Goal: Task Accomplishment & Management: Use online tool/utility

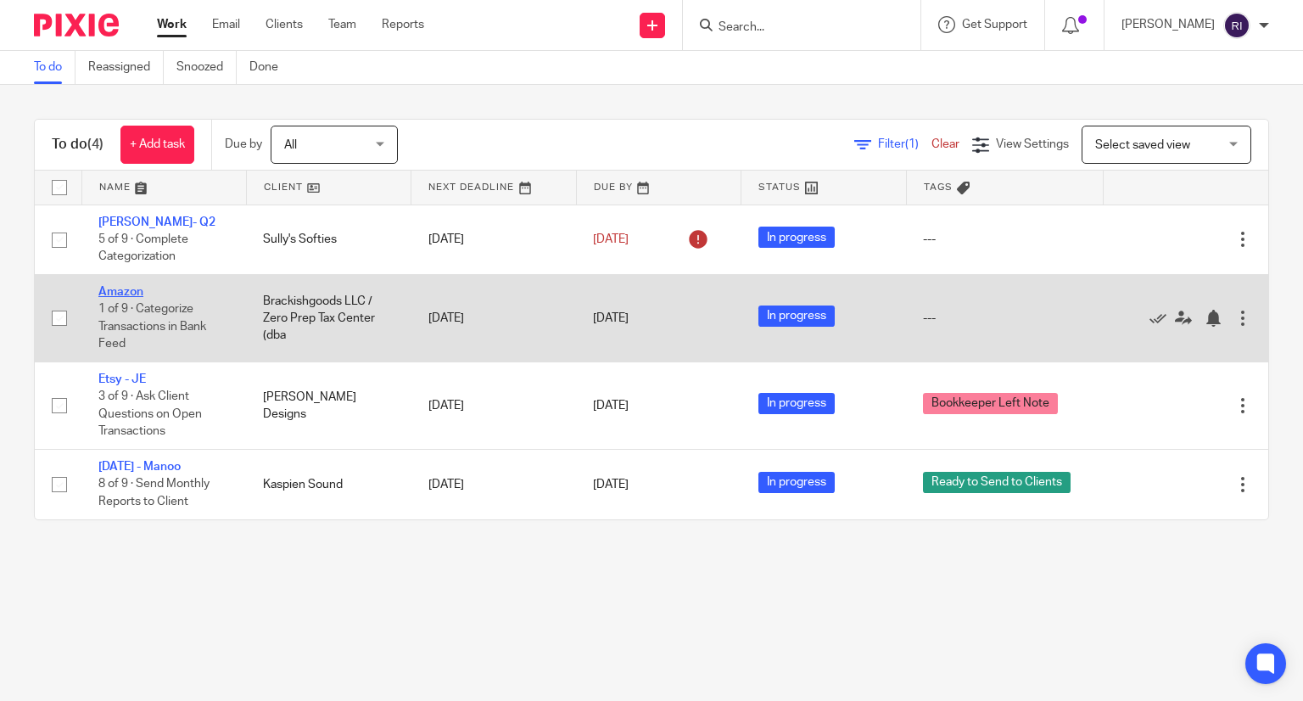
click at [122, 290] on link "Amazon" at bounding box center [120, 292] width 45 height 12
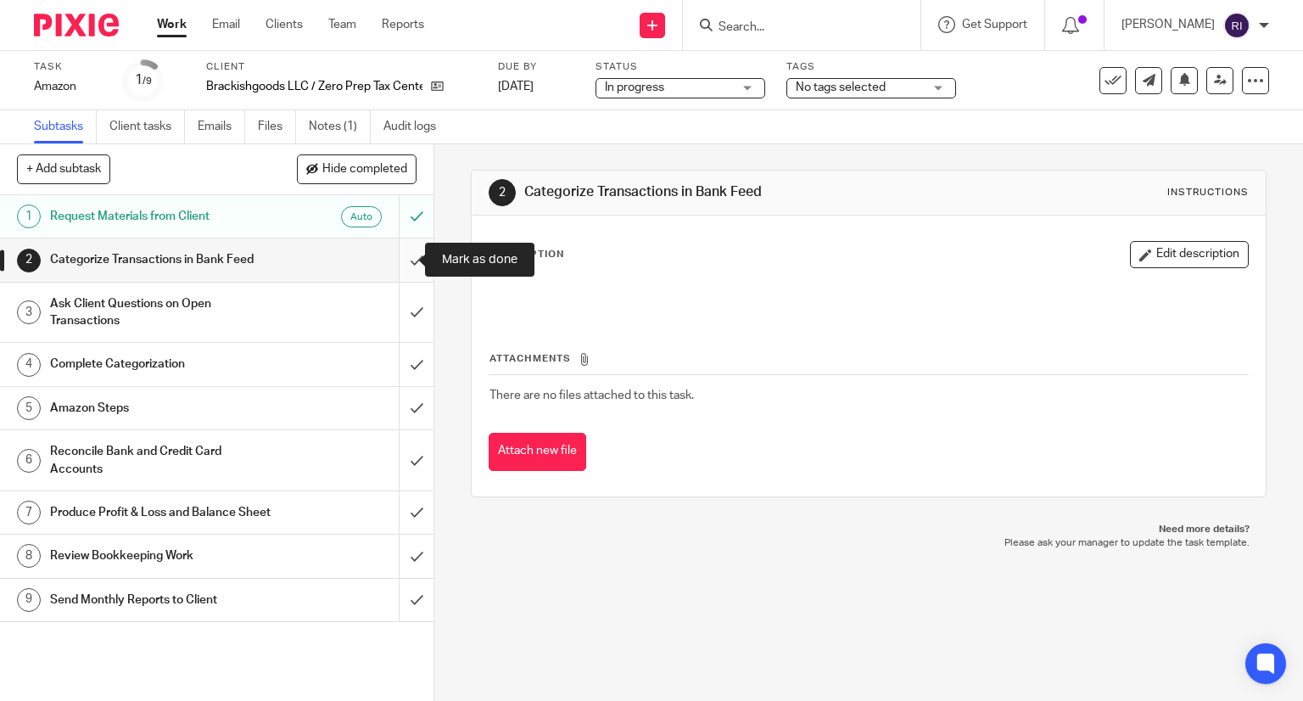
click at [415, 261] on input "submit" at bounding box center [216, 259] width 433 height 42
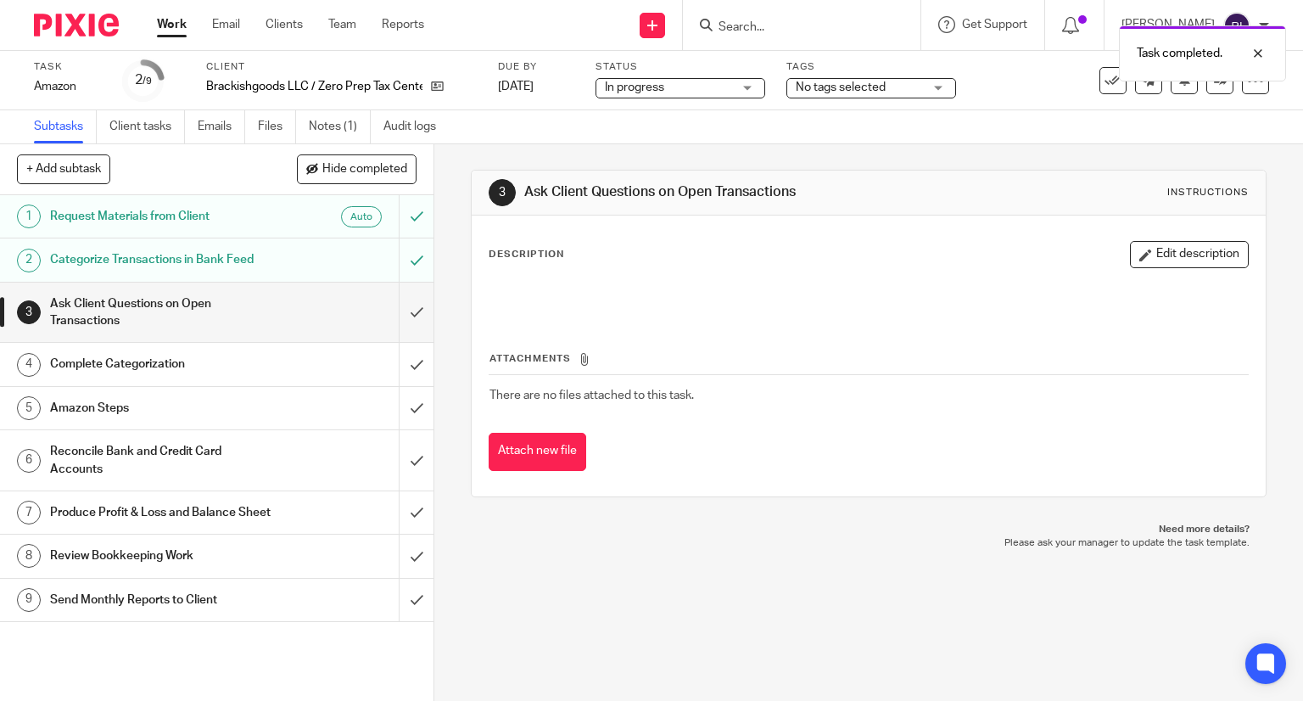
click at [258, 132] on ul "Subtasks Client tasks Emails Files Notes (1) Audit logs" at bounding box center [247, 126] width 427 height 33
click at [266, 128] on link "Files" at bounding box center [277, 126] width 38 height 33
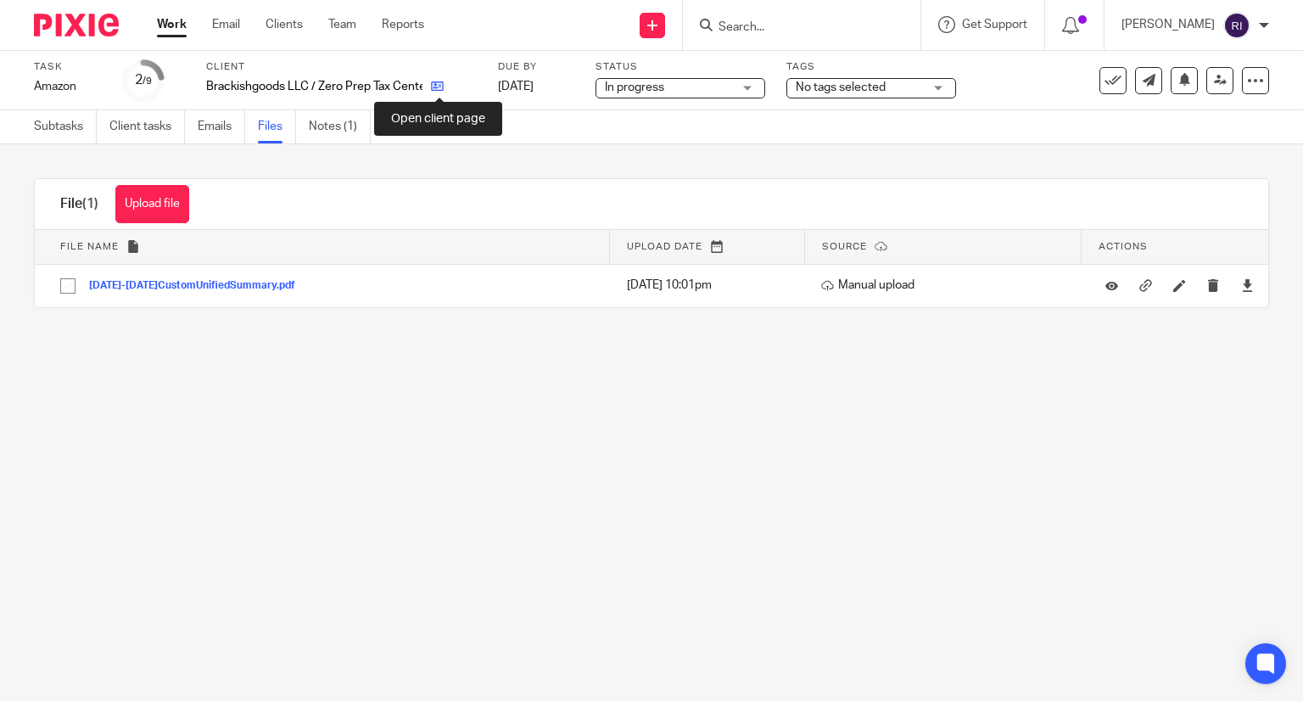
click at [438, 85] on icon at bounding box center [437, 86] width 13 height 13
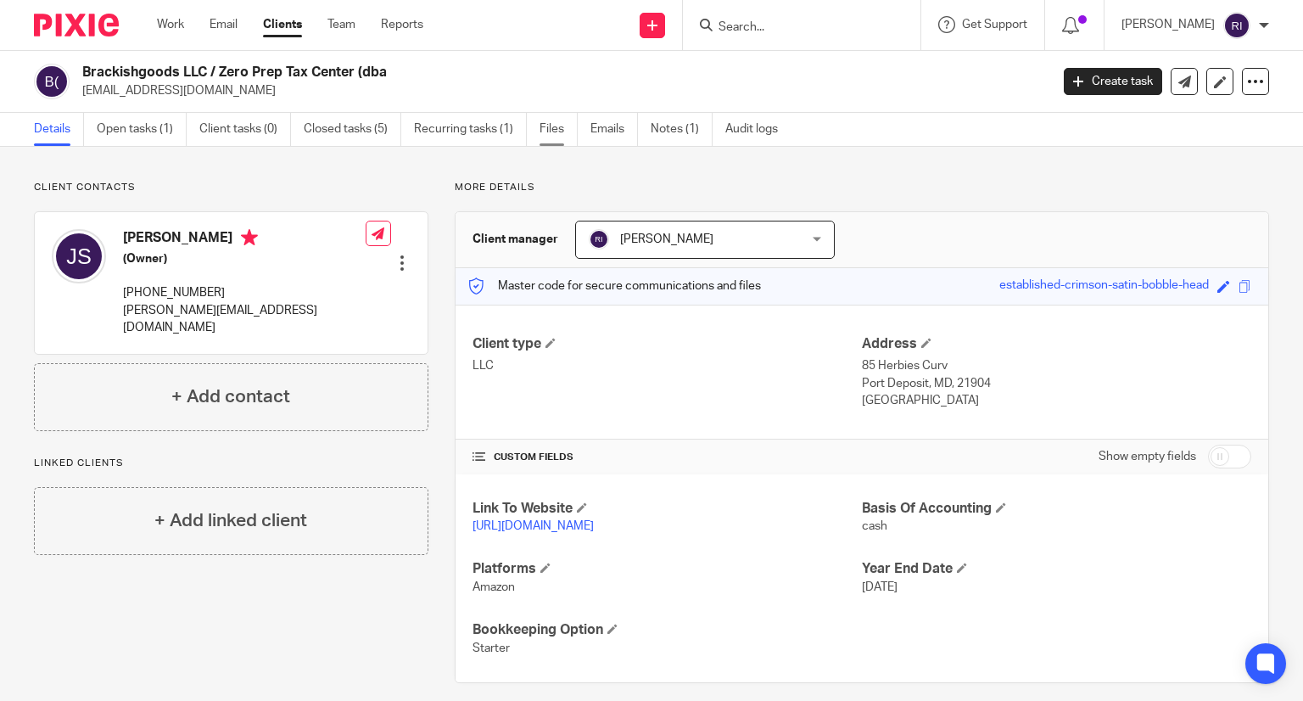
click at [544, 133] on link "Files" at bounding box center [558, 129] width 38 height 33
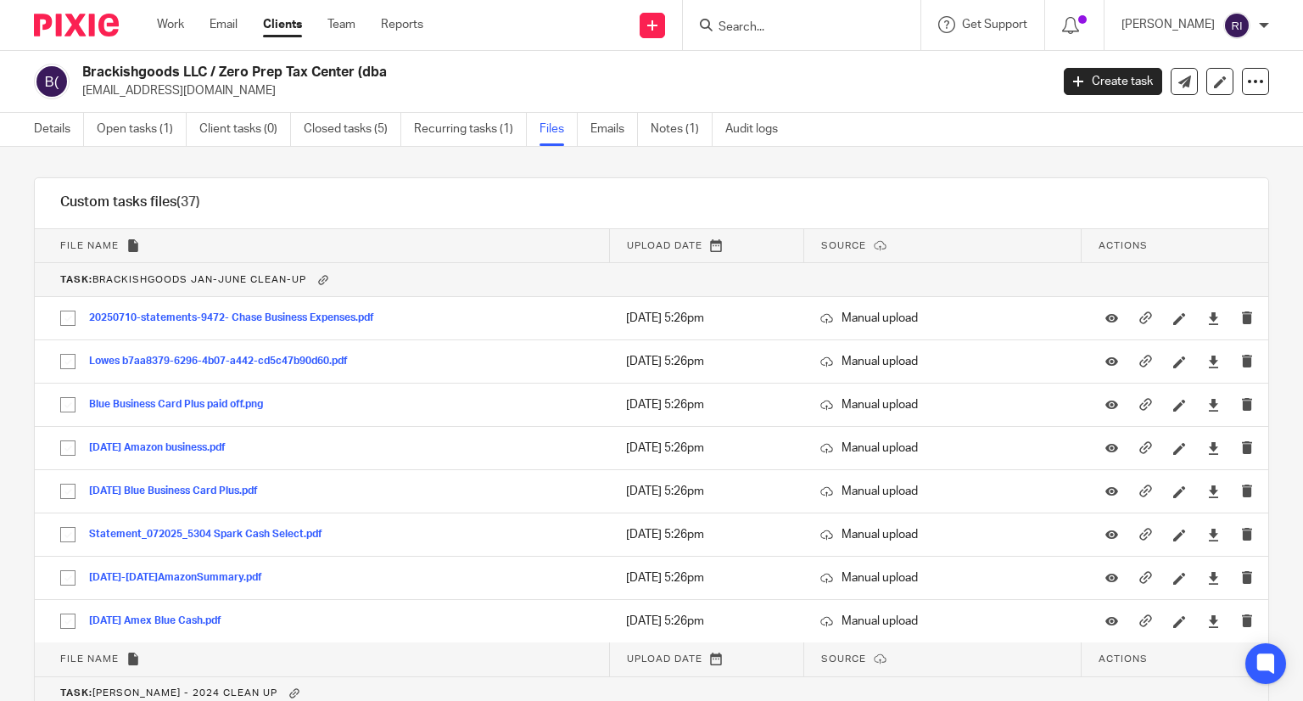
scroll to position [868, 0]
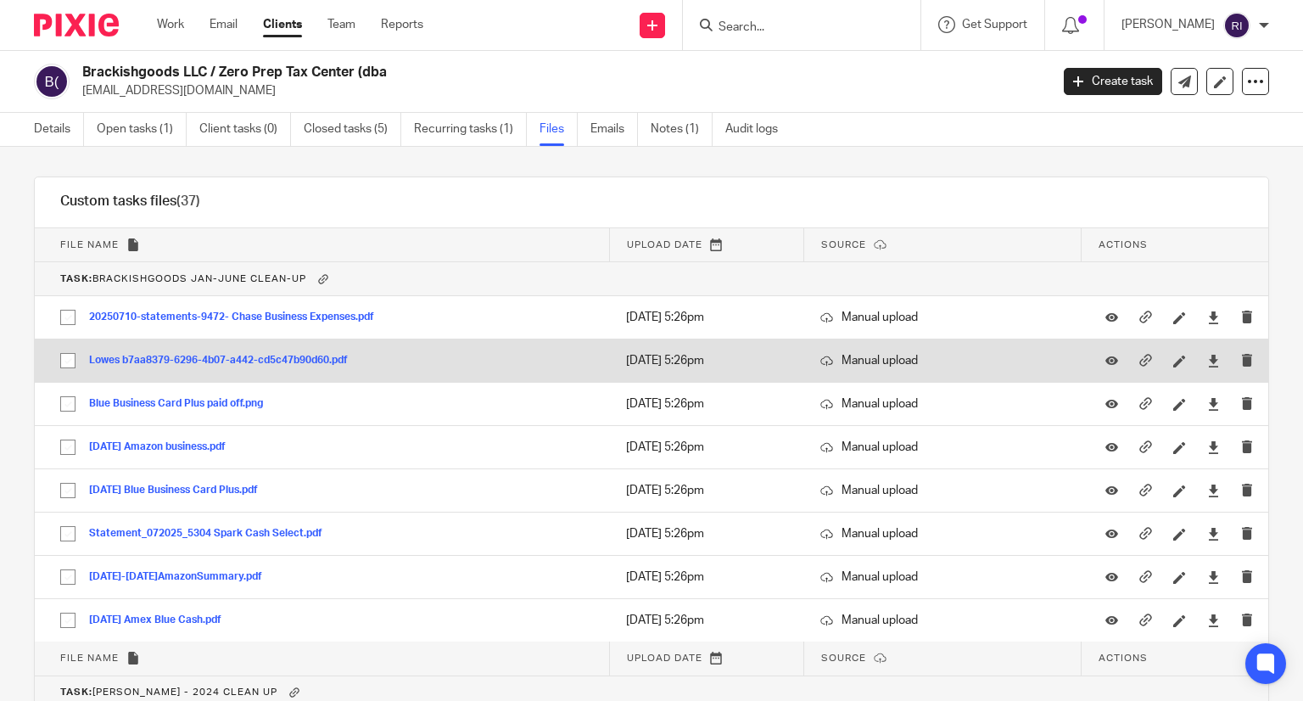
click at [246, 360] on button "Lowes b7aa8379-6296-4b07-a442-cd5c47b90d60.pdf" at bounding box center [224, 361] width 271 height 12
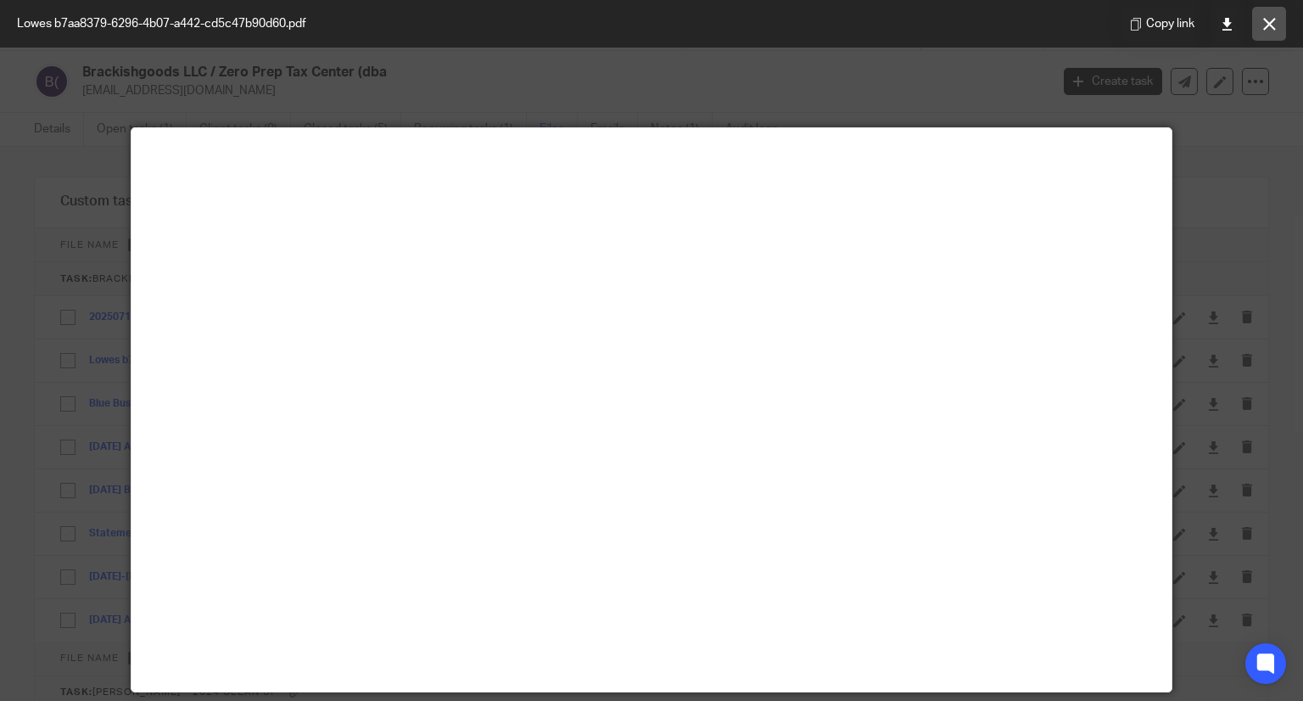
click at [1270, 20] on icon at bounding box center [1269, 24] width 13 height 13
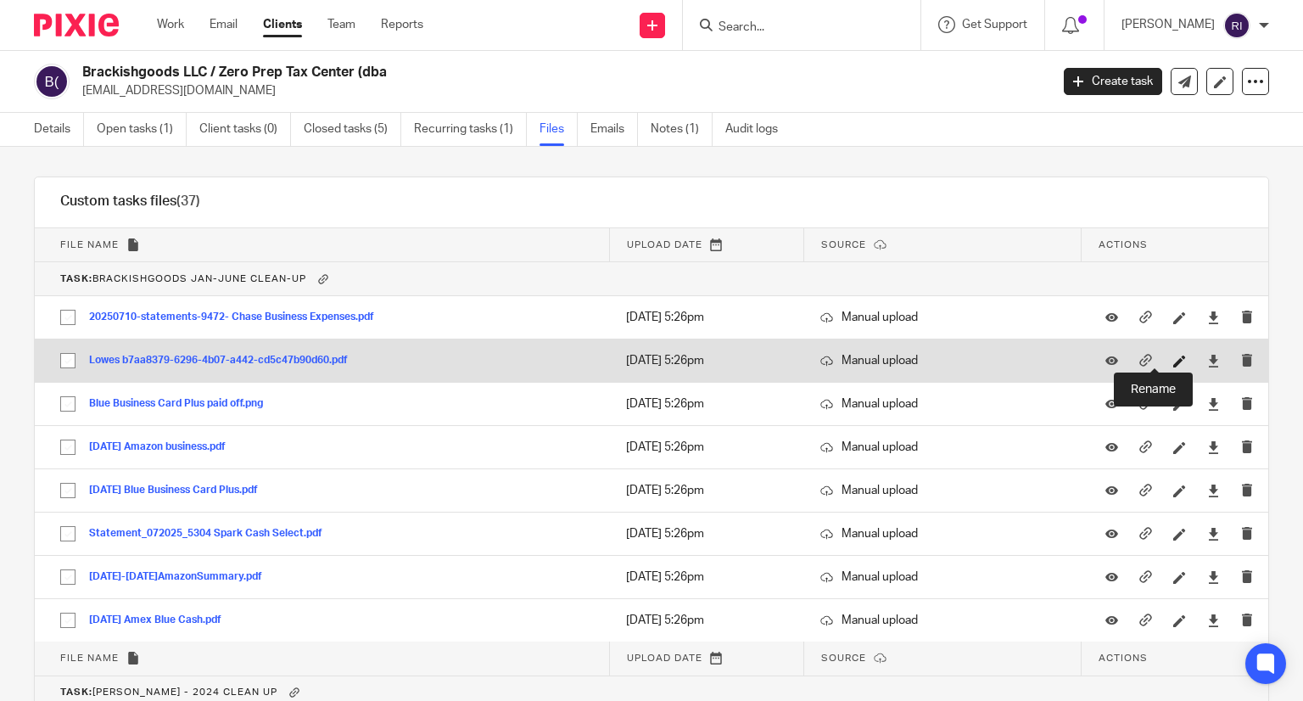
click at [1173, 357] on icon at bounding box center [1179, 361] width 13 height 13
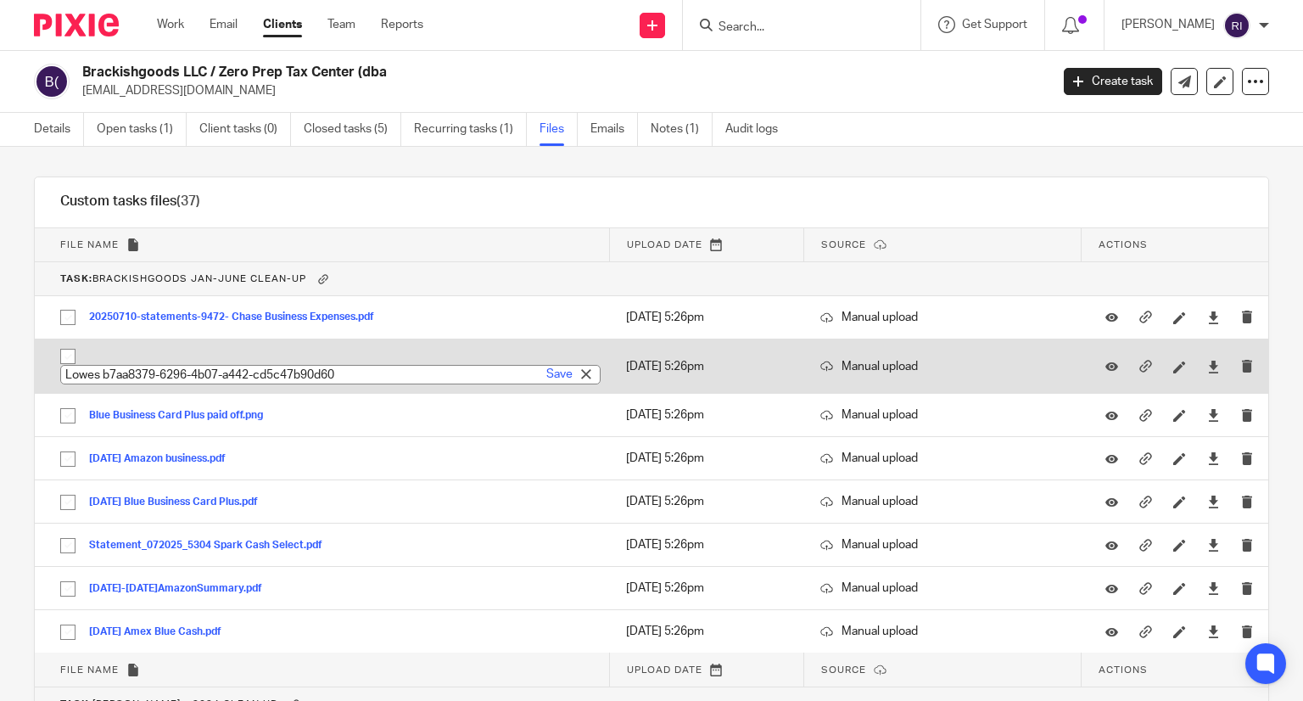
click at [426, 371] on input "Lowes b7aa8379-6296-4b07-a442-cd5c47b90d60" at bounding box center [330, 375] width 540 height 20
type input "Lowes Jul 2025"
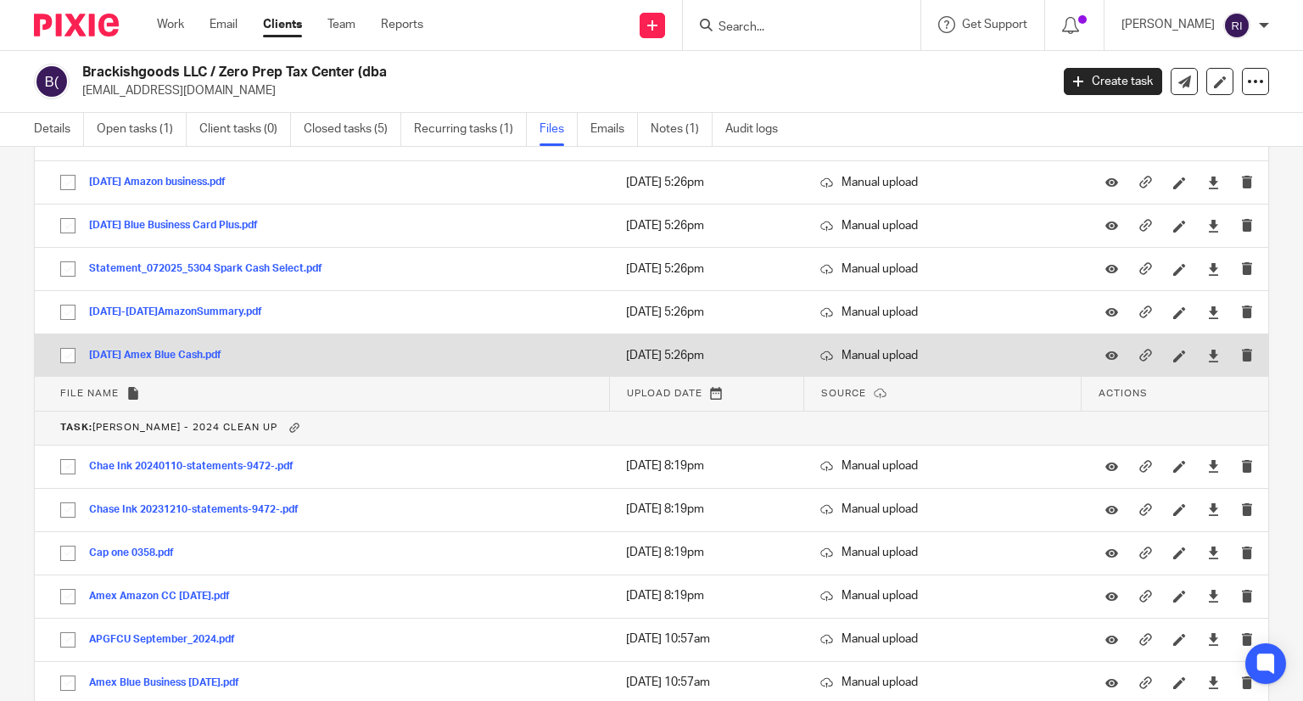
scroll to position [1132, 0]
click at [197, 354] on button "2025-07-18 Amex Blue Cash.pdf" at bounding box center [161, 356] width 145 height 12
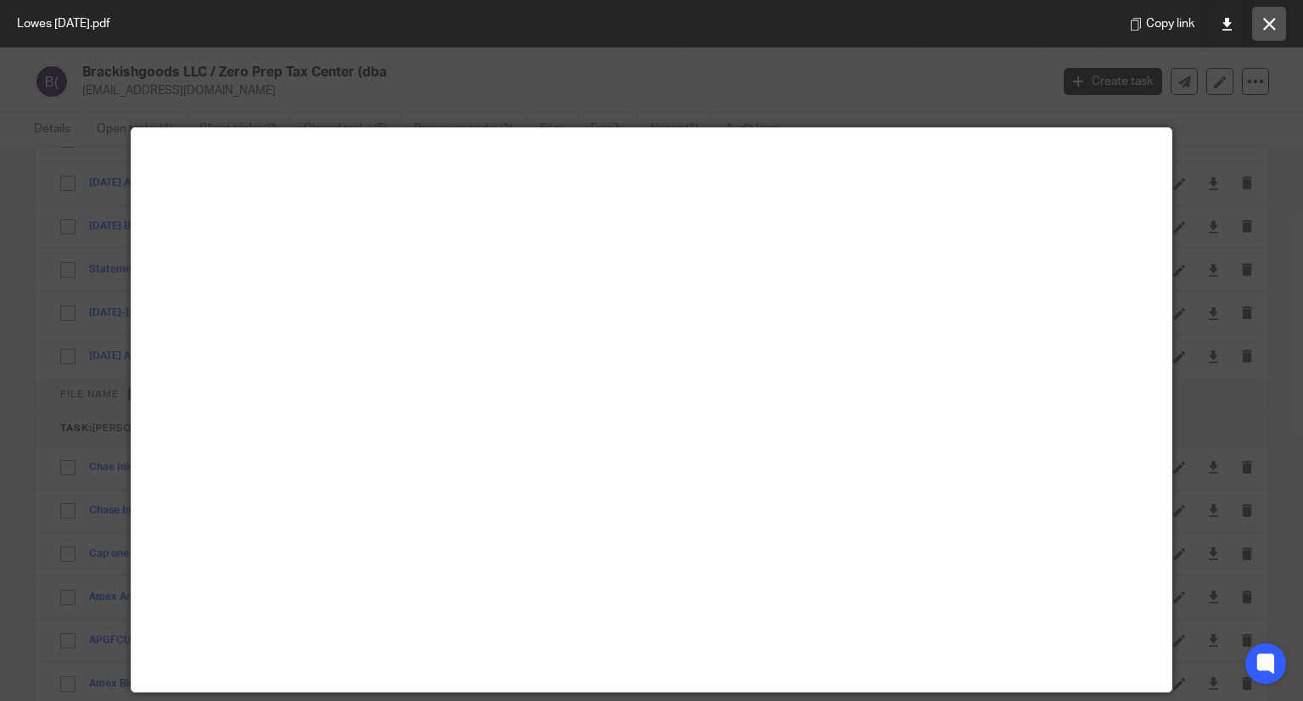
click at [1278, 7] on button at bounding box center [1269, 24] width 34 height 34
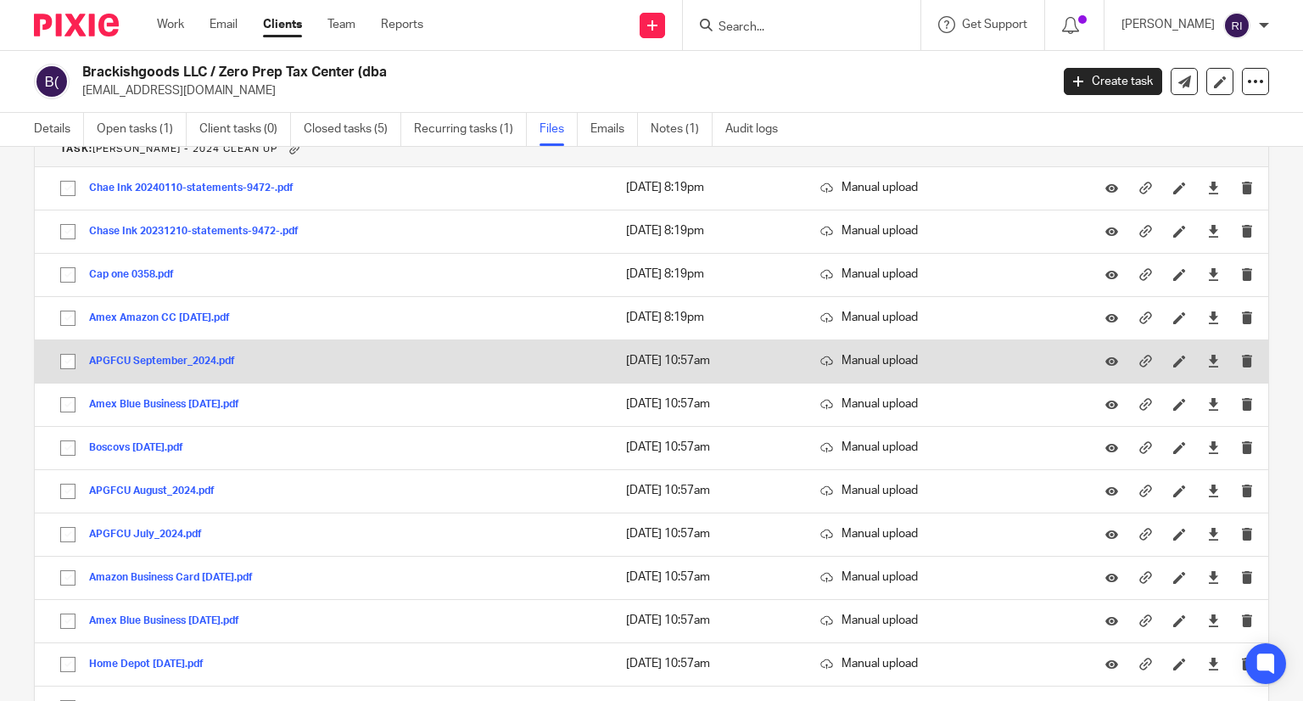
scroll to position [2695, 0]
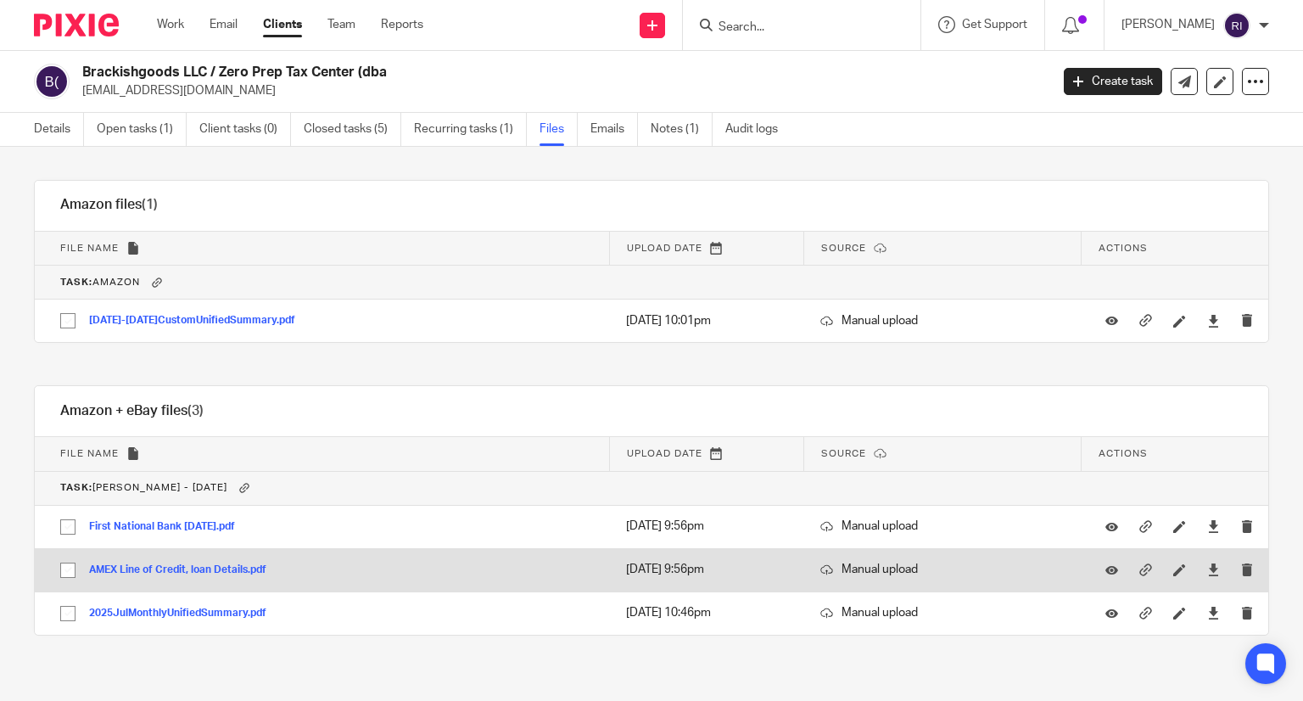
click at [161, 564] on button "AMEX Line of Credit, loan Details.pdf" at bounding box center [184, 570] width 190 height 12
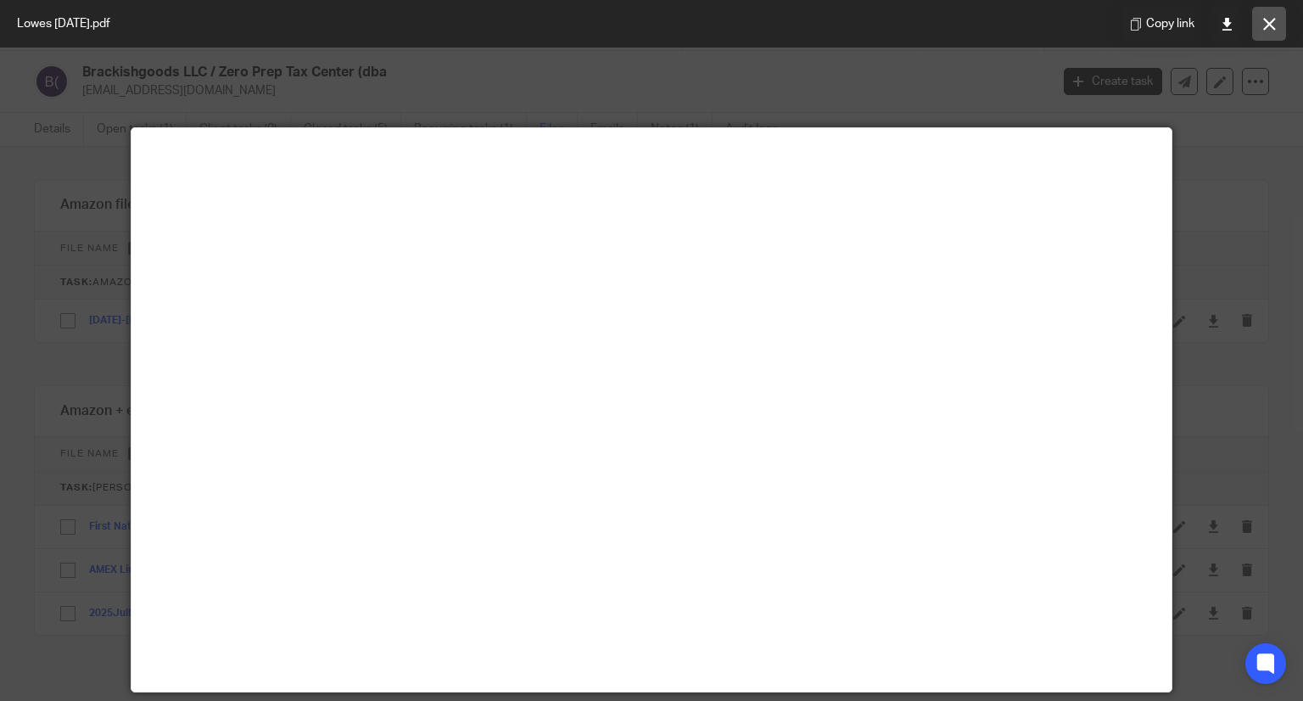
click at [1269, 23] on icon at bounding box center [1269, 24] width 13 height 13
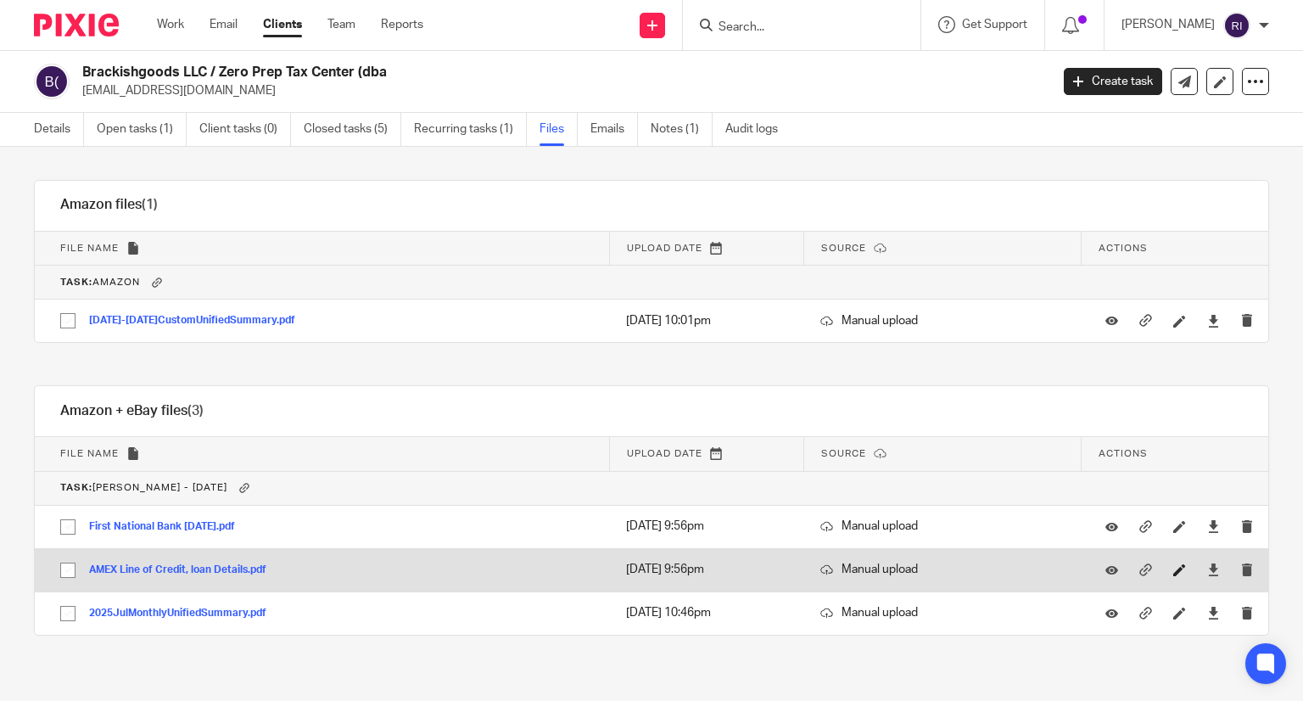
click at [1173, 561] on link at bounding box center [1183, 569] width 21 height 17
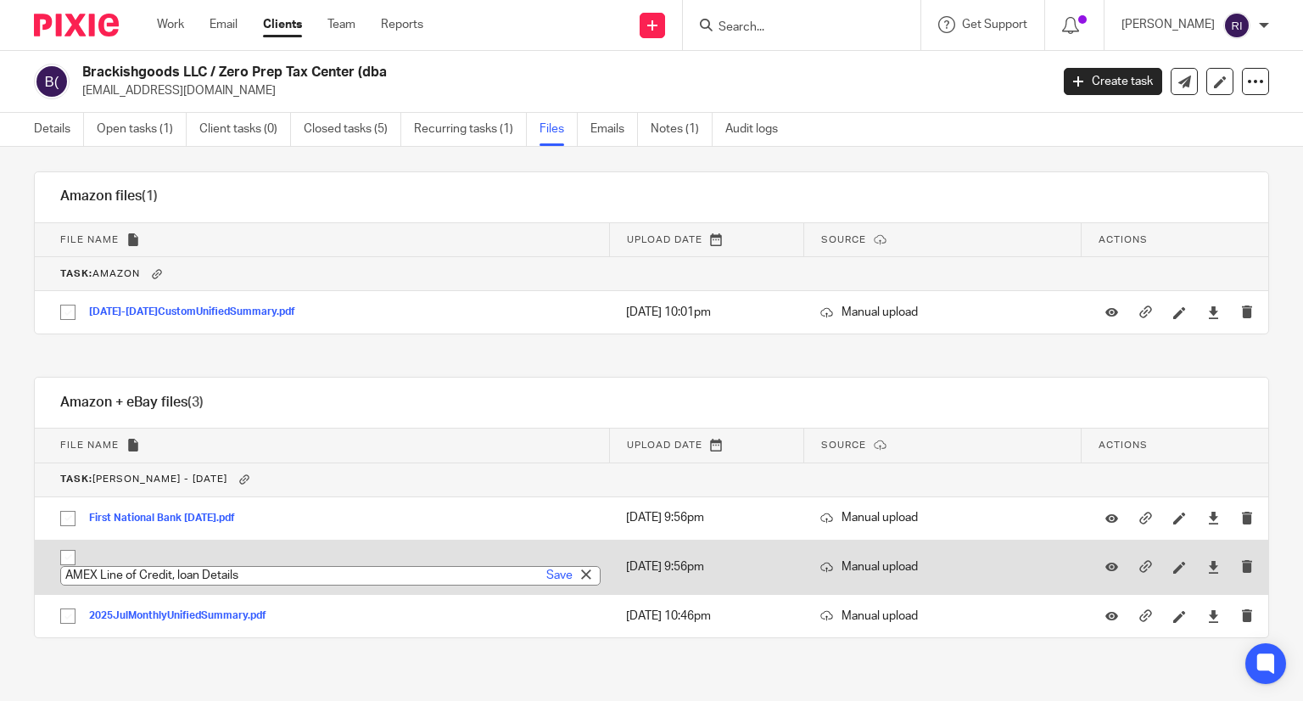
click at [305, 570] on input "AMEX Line of Credit, loan Details" at bounding box center [330, 576] width 540 height 20
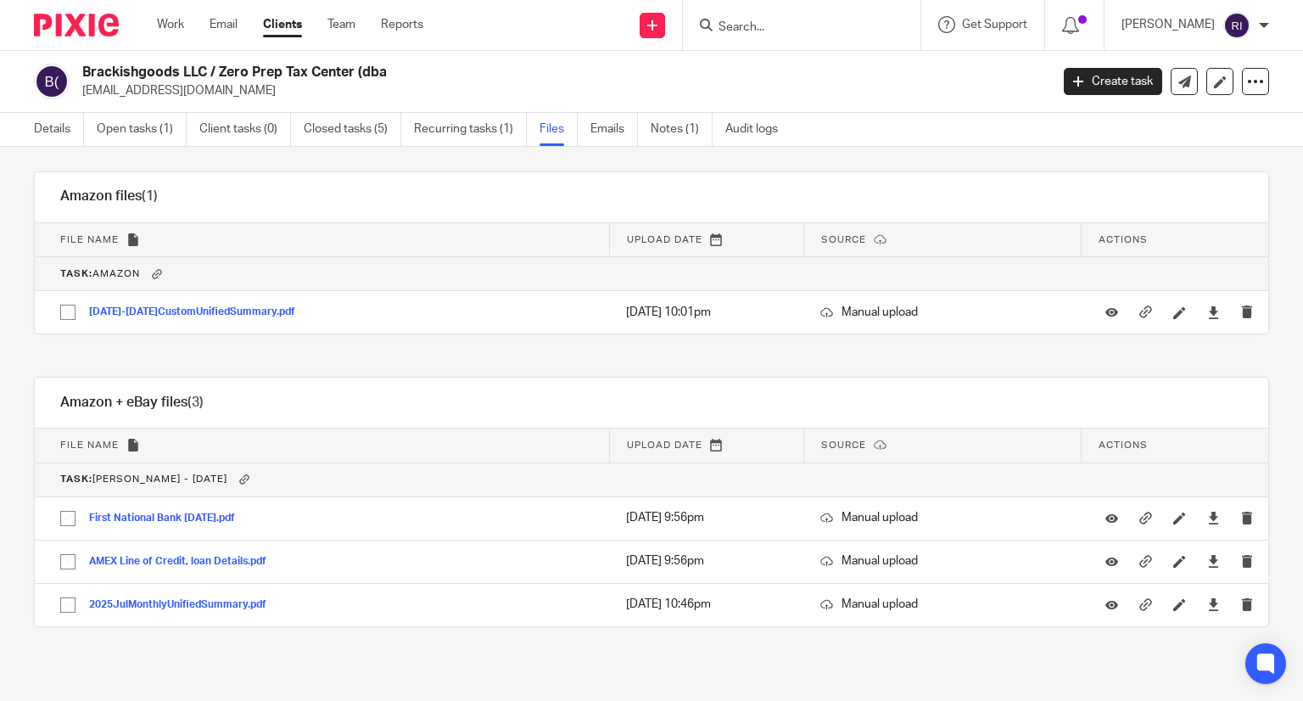
scroll to position [2695, 0]
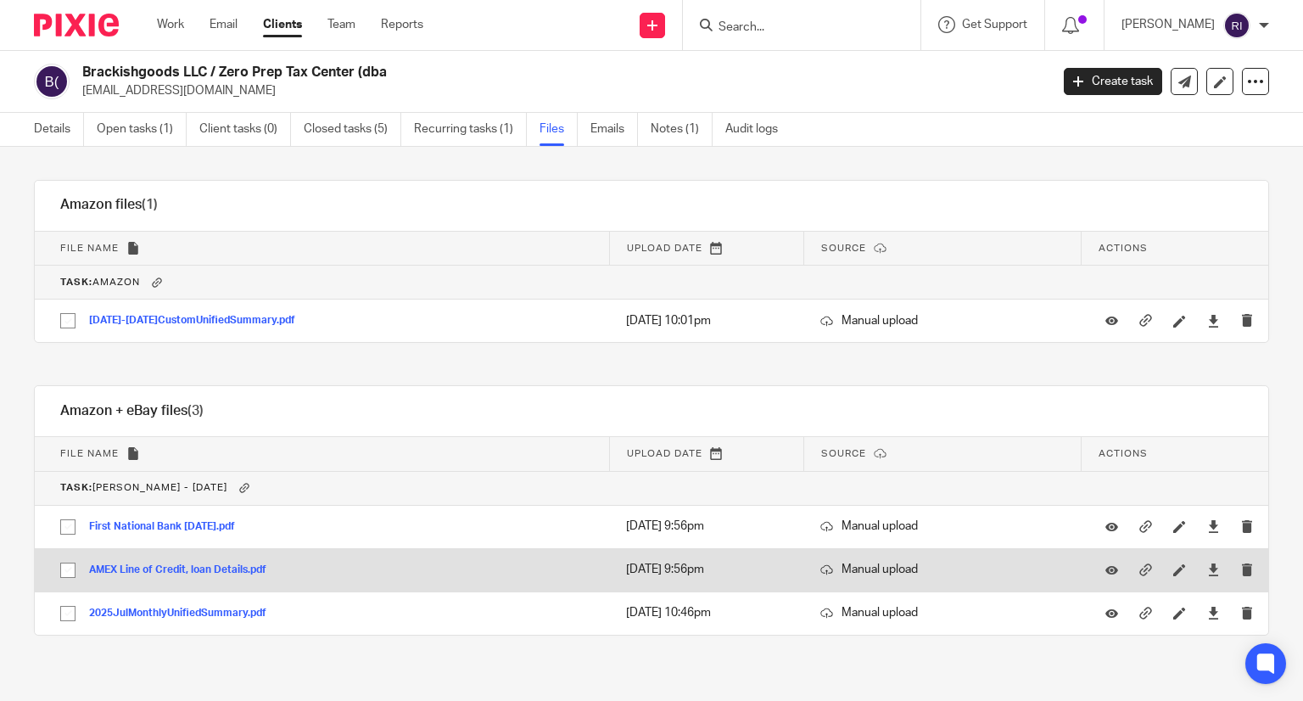
click at [245, 564] on button "AMEX Line of Credit, loan Details.pdf" at bounding box center [184, 570] width 190 height 12
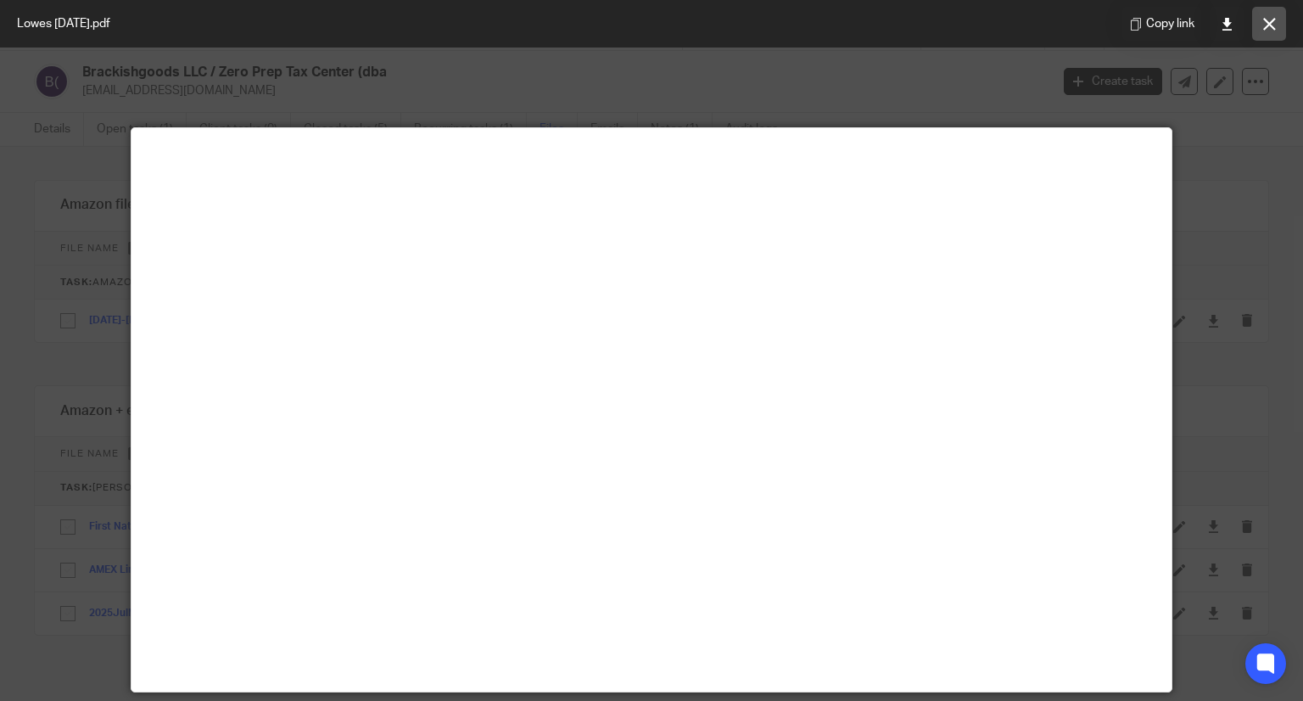
click at [1267, 16] on button at bounding box center [1269, 24] width 34 height 34
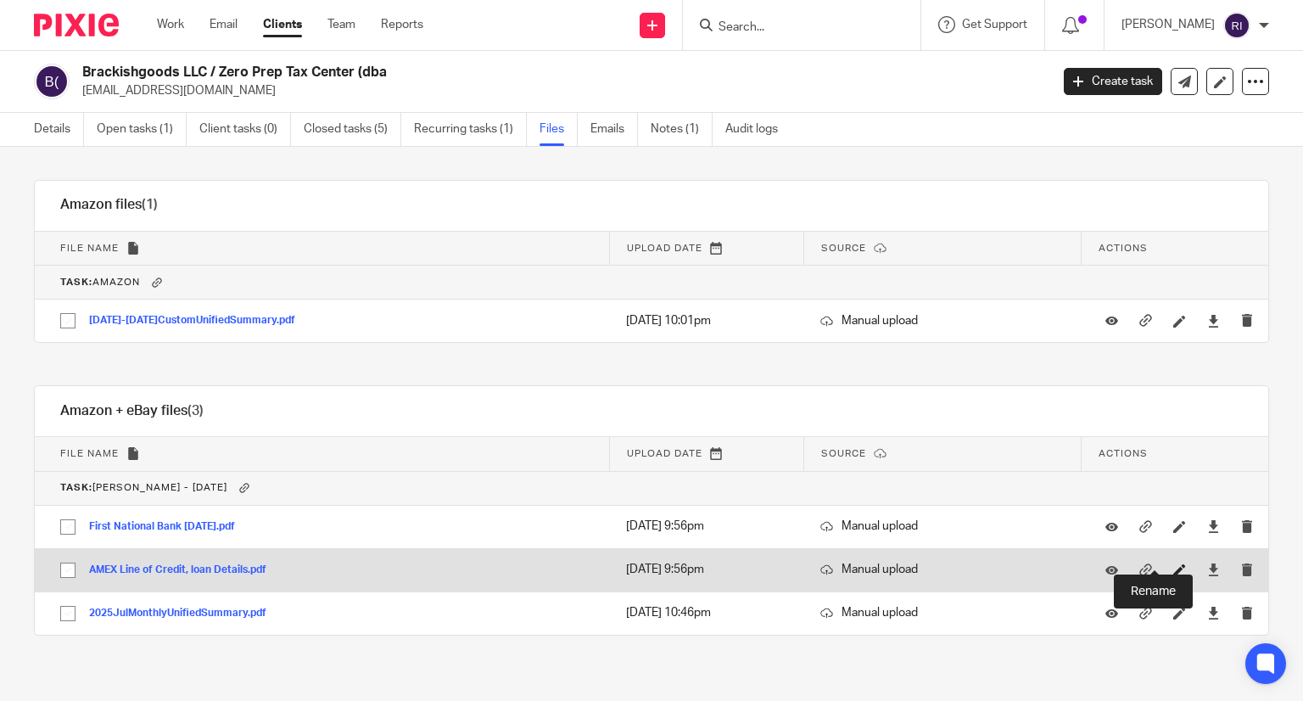
click at [1173, 563] on icon at bounding box center [1179, 569] width 13 height 13
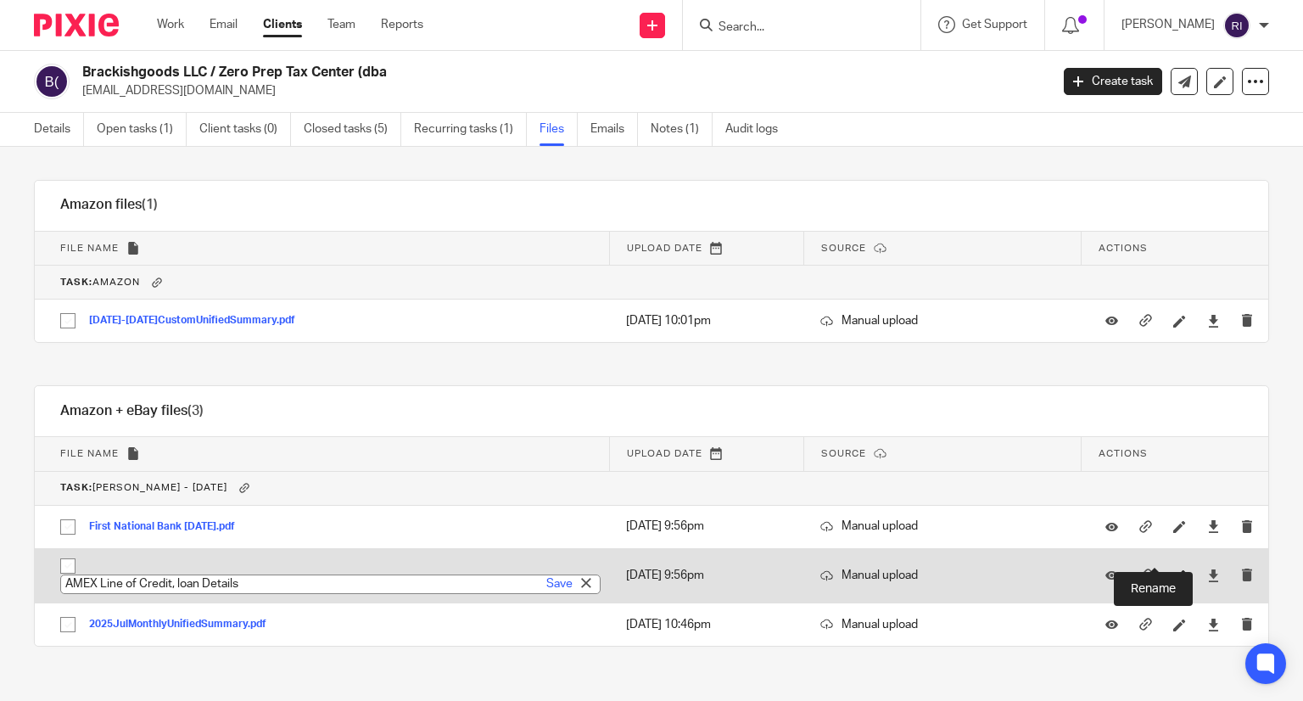
scroll to position [2704, 0]
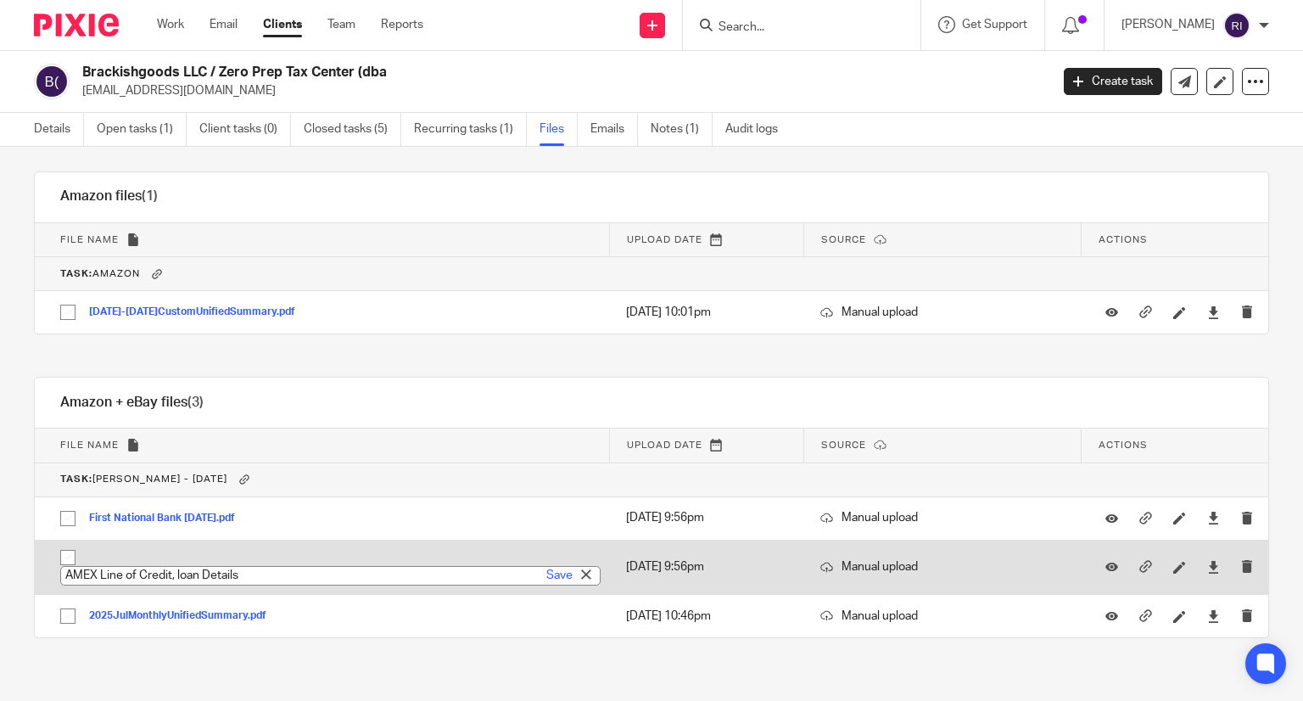
click at [217, 566] on input "AMEX Line of Credit, loan Details" at bounding box center [330, 576] width 540 height 20
type input "AMEX Line of Credit, loan amortization"
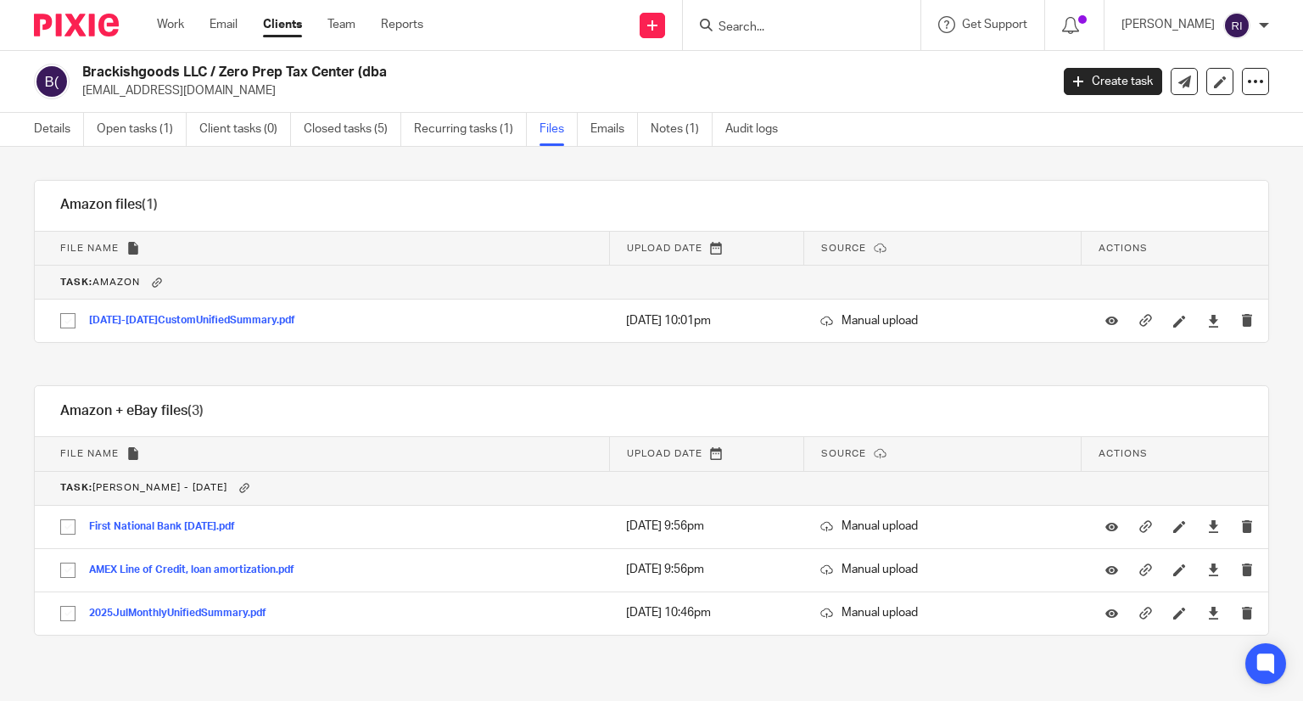
click at [399, 181] on div "Amazon files (1) Download selected Delete selected" at bounding box center [651, 206] width 1233 height 51
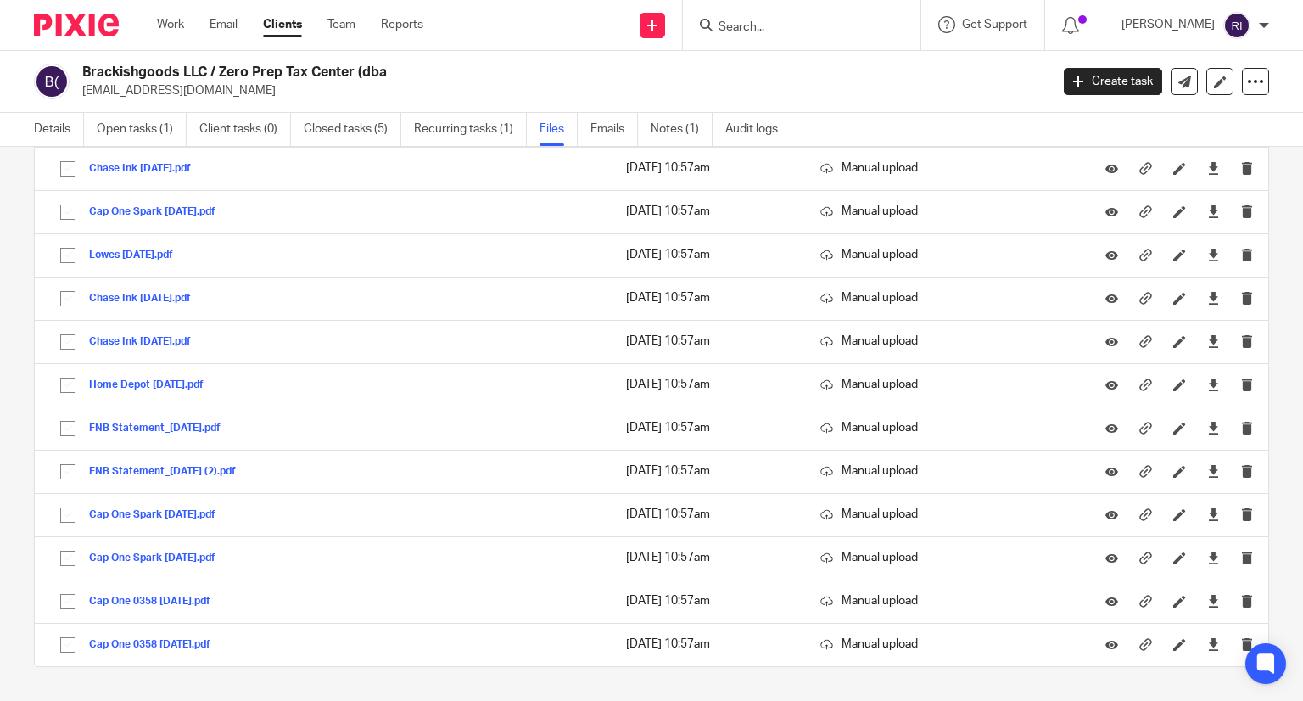
scroll to position [2025, 0]
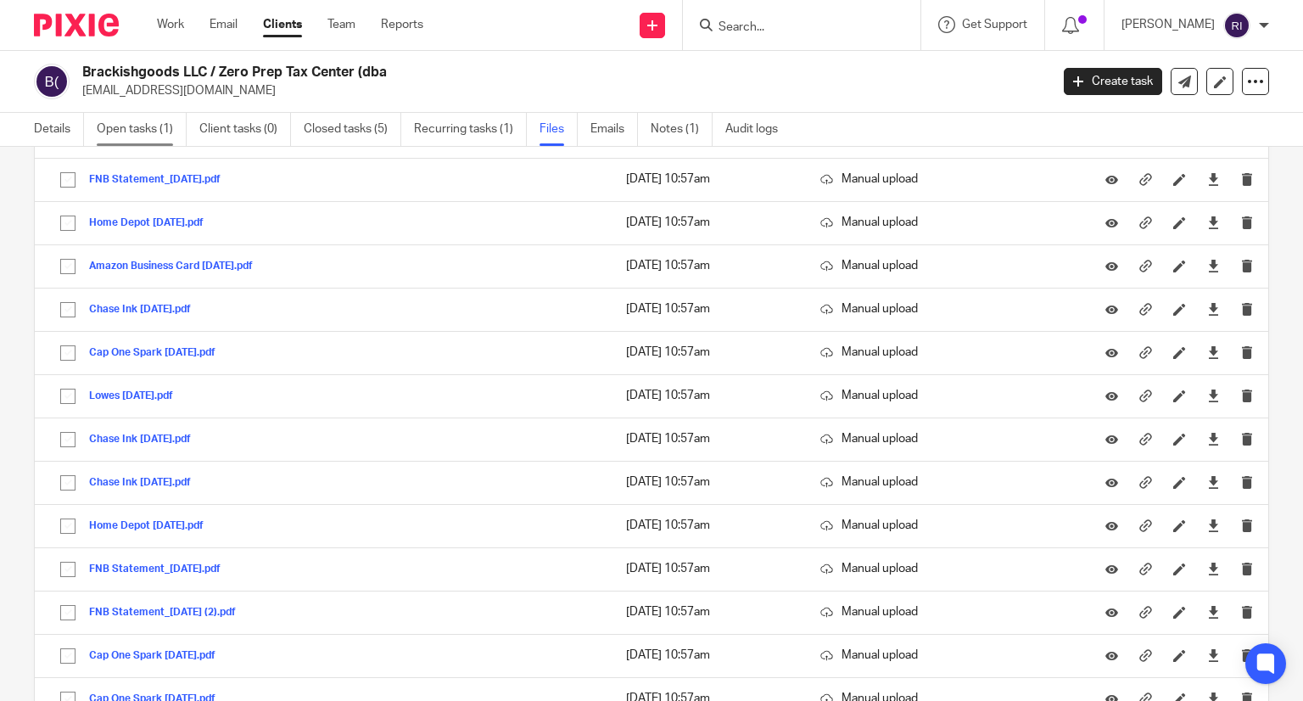
click at [107, 130] on link "Open tasks (1)" at bounding box center [142, 129] width 90 height 33
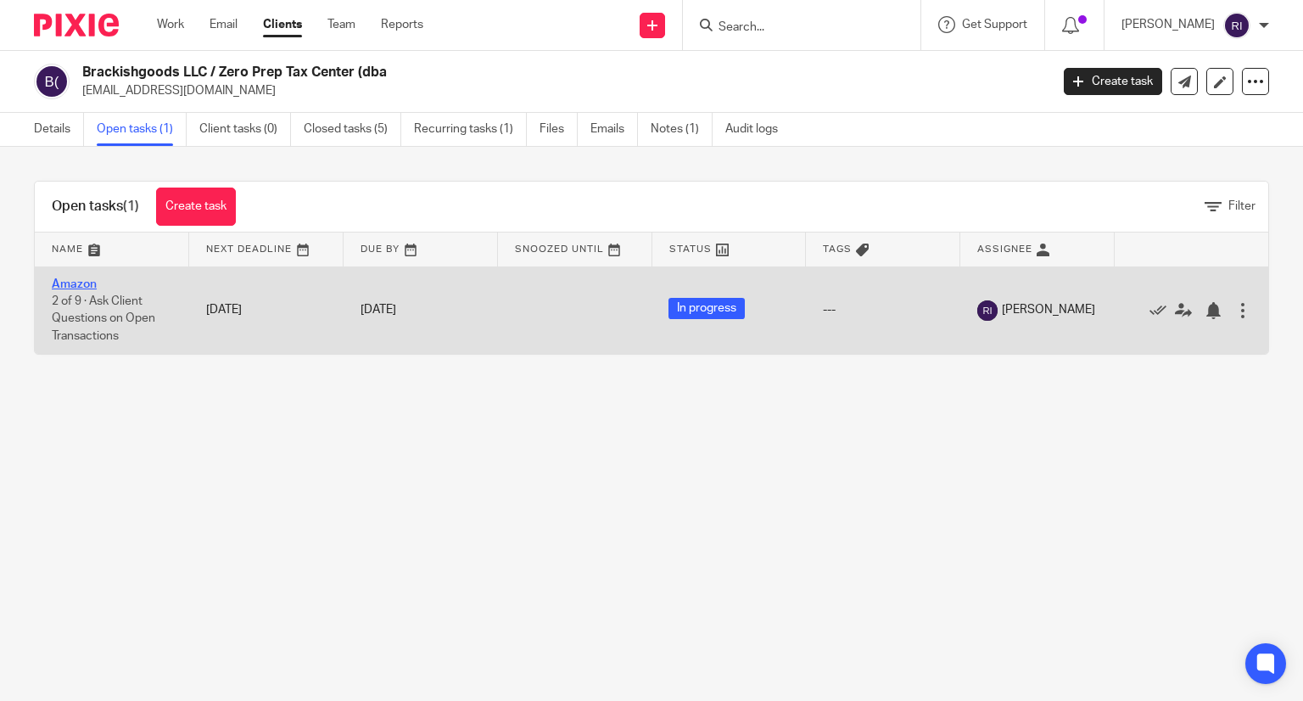
click at [81, 279] on link "Amazon" at bounding box center [74, 284] width 45 height 12
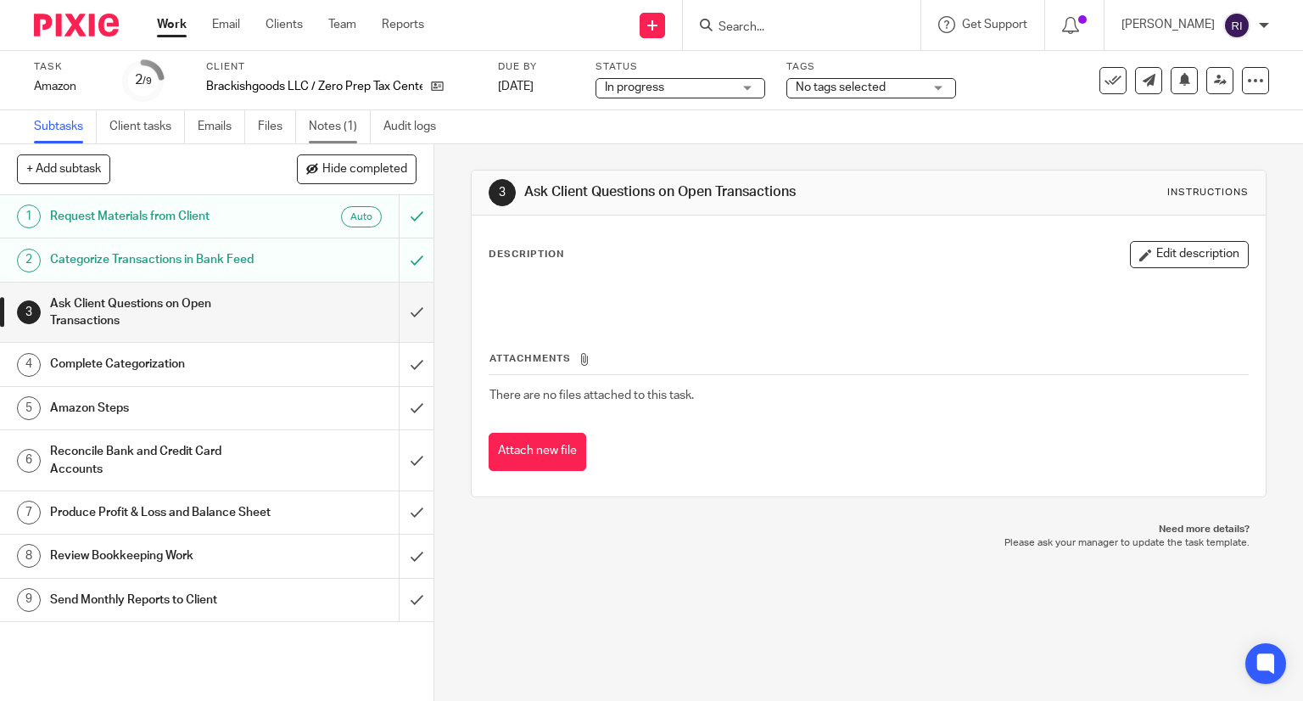
click at [315, 115] on link "Notes (1)" at bounding box center [340, 126] width 62 height 33
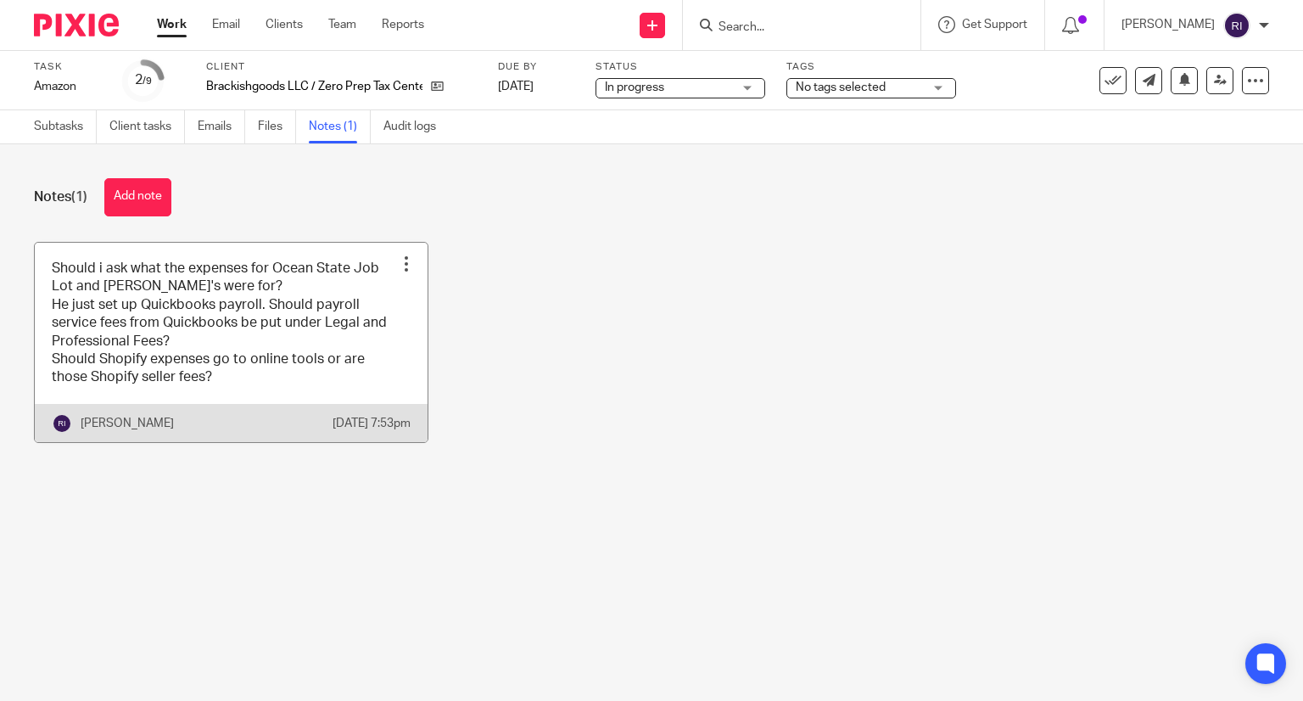
click at [244, 357] on link at bounding box center [231, 342] width 393 height 199
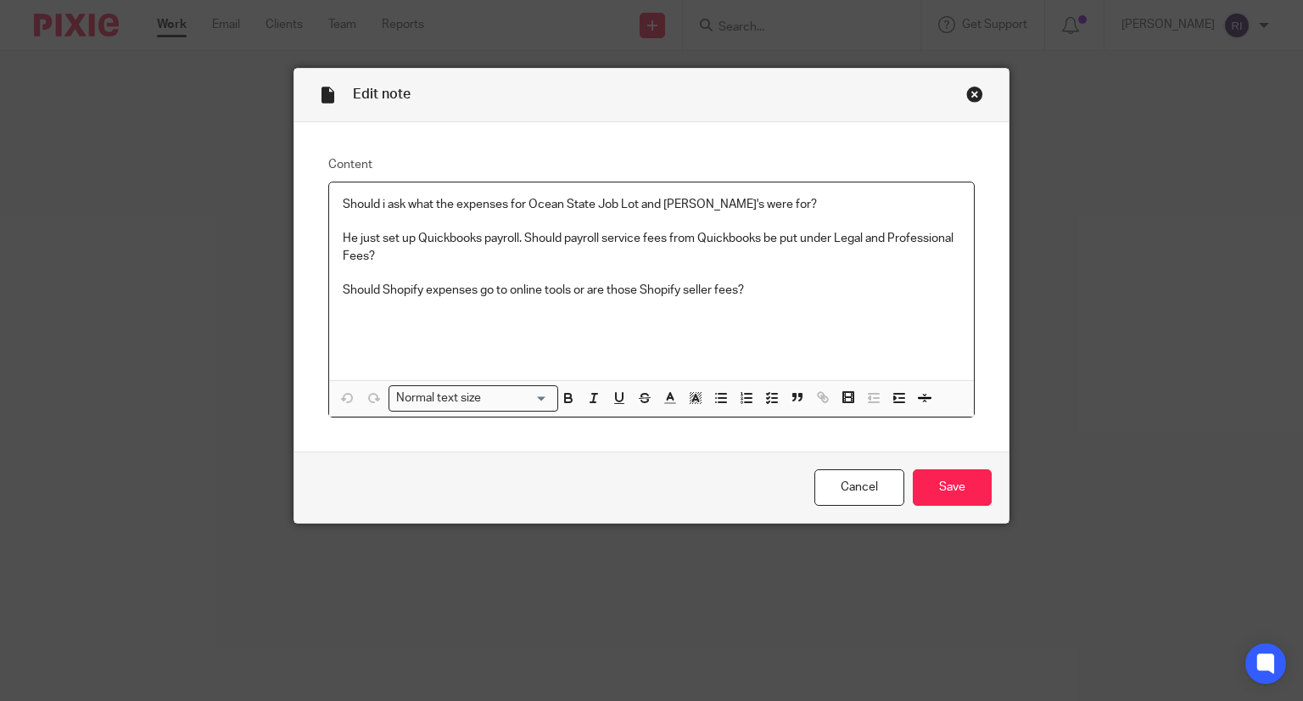
click at [742, 205] on p "Should i ask what the expenses for Ocean State Job Lot and [PERSON_NAME]'s were…" at bounding box center [652, 204] width 618 height 17
click at [616, 293] on p "Should Shopify expenses go to online tools or are those Shopify seller fees?" at bounding box center [652, 290] width 618 height 17
click at [597, 256] on p "He just set up Quickbooks payroll. Should payroll service fees from Quickbooks …" at bounding box center [652, 247] width 618 height 35
drag, startPoint x: 548, startPoint y: 262, endPoint x: 519, endPoint y: 240, distance: 36.3
click at [519, 240] on p "He just set up Quickbooks payroll. Should payroll service fees from Quickbooks …" at bounding box center [652, 247] width 618 height 35
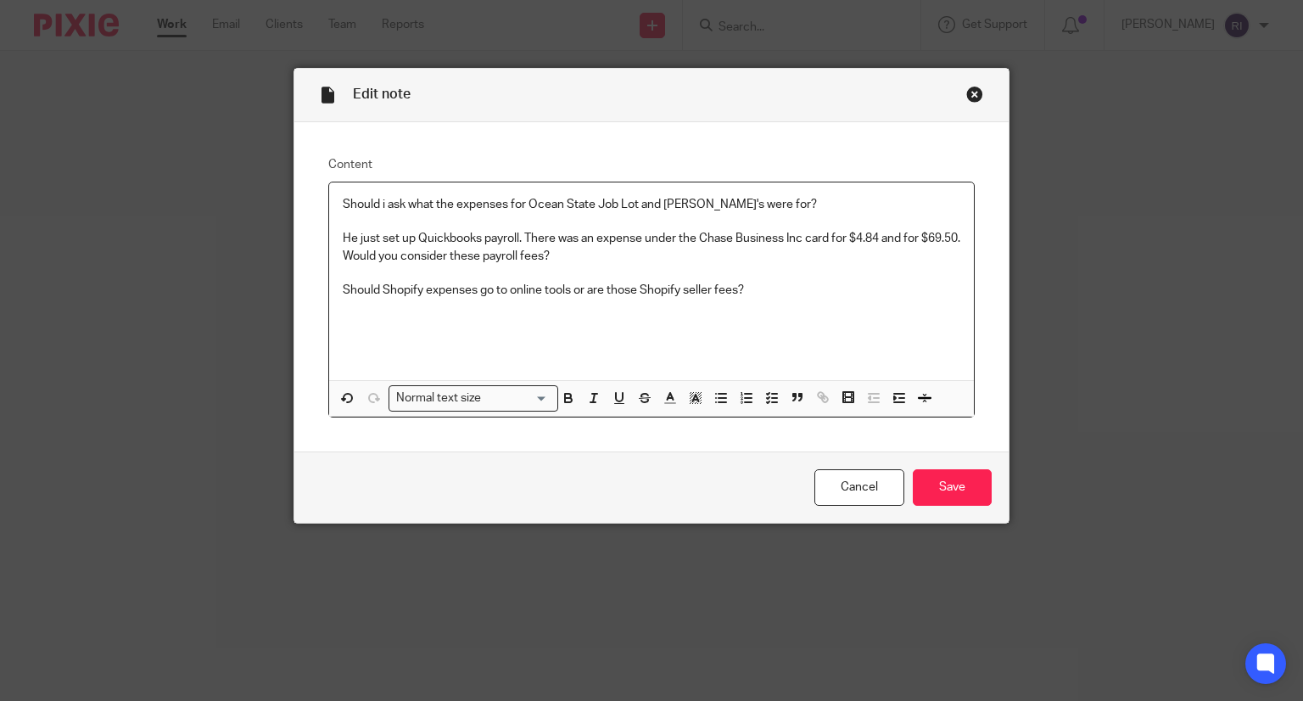
click at [839, 308] on div "Should i ask what the expenses for Ocean State Job Lot and Ollie's were for? He…" at bounding box center [651, 281] width 645 height 198
click at [676, 291] on p "Should Shopify expenses go to online tools or are those Shopify seller fees?" at bounding box center [652, 290] width 618 height 17
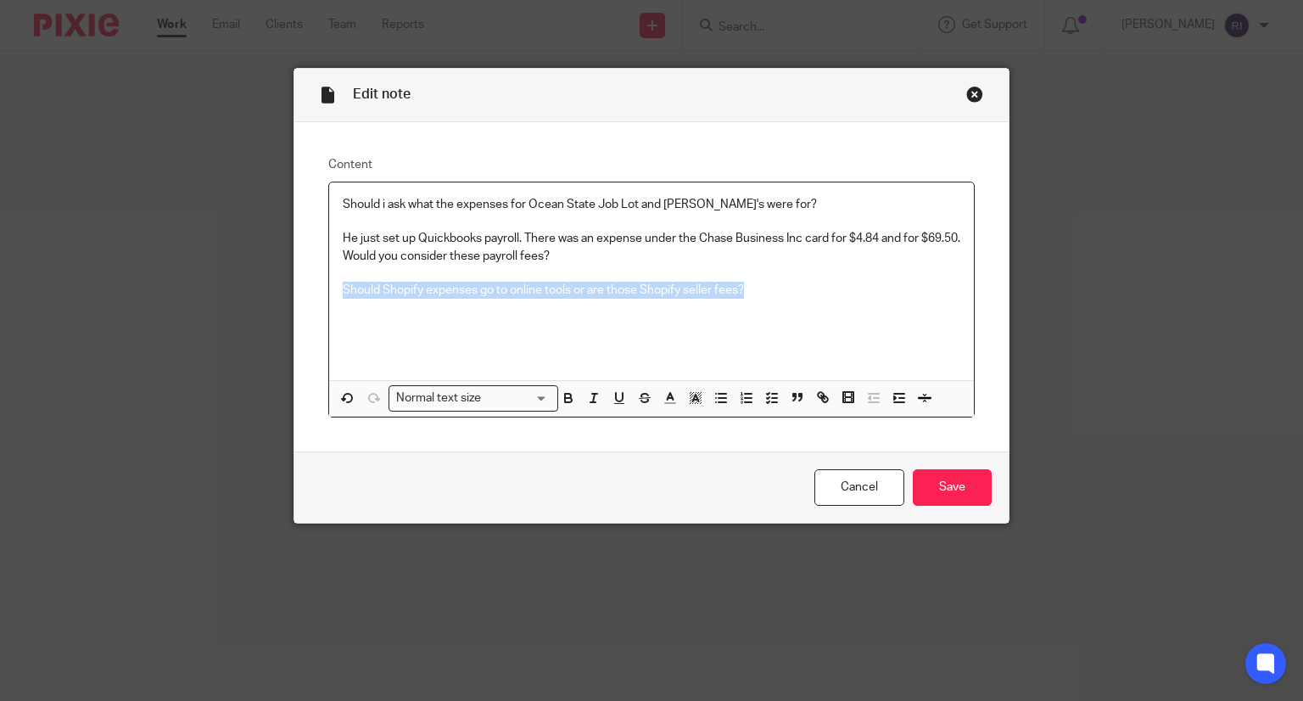
click at [676, 291] on p "Should Shopify expenses go to online tools or are those Shopify seller fees?" at bounding box center [652, 290] width 618 height 17
click at [938, 493] on input "Save" at bounding box center [952, 487] width 79 height 36
